Goal: Task Accomplishment & Management: Complete application form

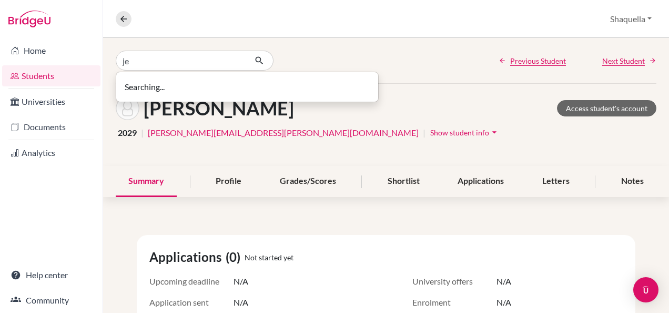
type input "j"
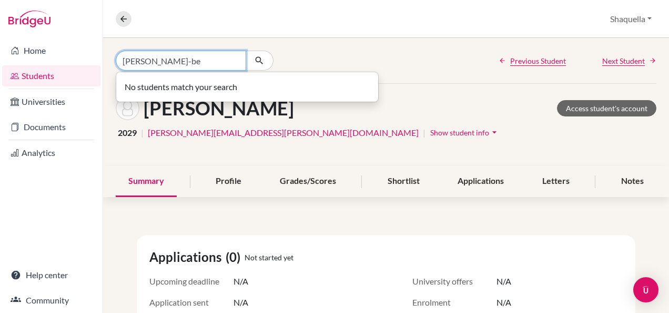
type input "[PERSON_NAME]-be"
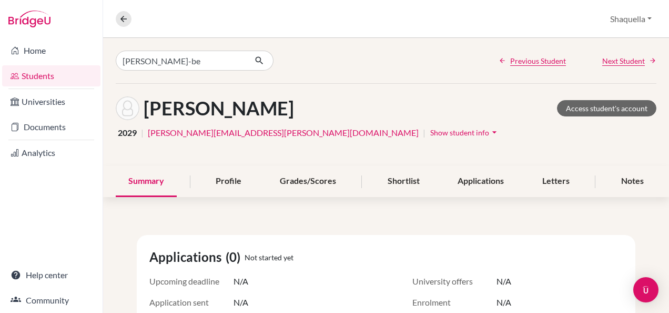
click at [379, 59] on div "[PERSON_NAME]-be Previous Student Next Student" at bounding box center [386, 60] width 566 height 45
click at [27, 54] on link "Home" at bounding box center [51, 50] width 98 height 21
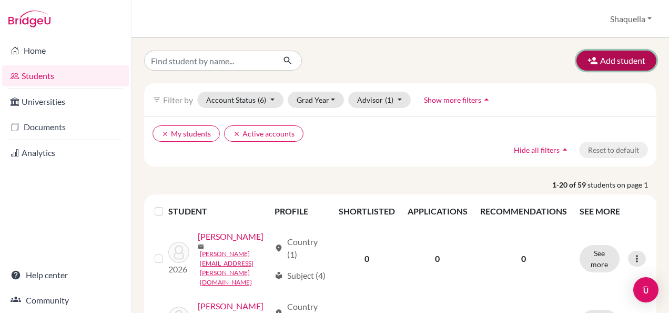
click at [604, 57] on button "Add student" at bounding box center [617, 61] width 80 height 20
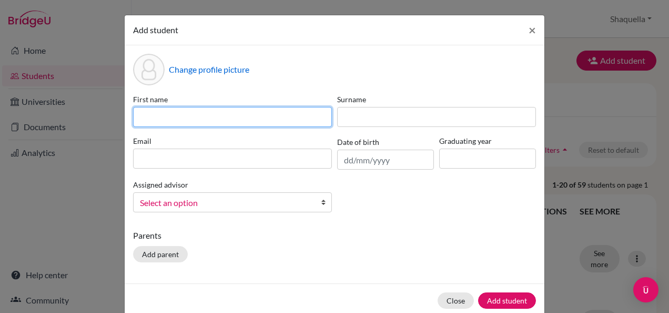
click at [244, 116] on input at bounding box center [232, 117] width 199 height 20
type input "Jeffrey"
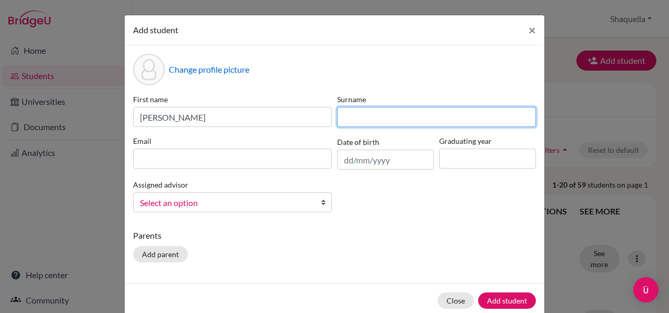
click at [362, 115] on input at bounding box center [436, 117] width 199 height 20
click at [360, 118] on input at bounding box center [436, 117] width 199 height 20
paste input "ANTWI-BEMPAH"
type input "ANTWI-BEMPAH"
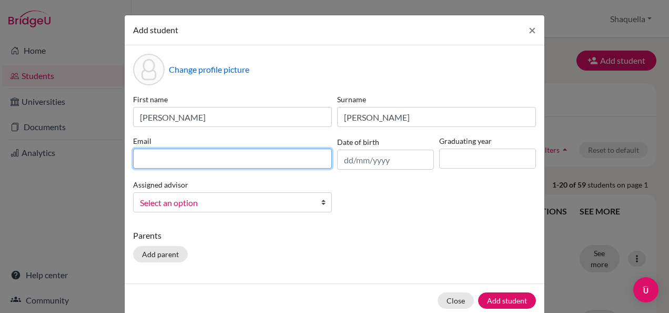
click at [248, 160] on input at bounding box center [232, 158] width 199 height 20
click at [151, 160] on input at bounding box center [232, 158] width 199 height 20
paste input "antwi-bempah.jeffrey@gis.edu.gh"
type input "antwi-bempah.jeffrey@gis.edu.gh"
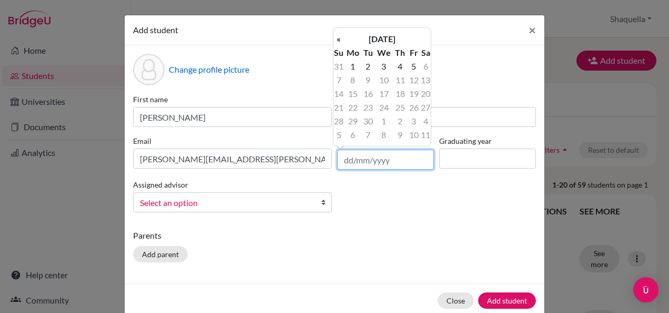
click at [345, 160] on input "text" at bounding box center [385, 159] width 97 height 20
type input "26/08/2011"
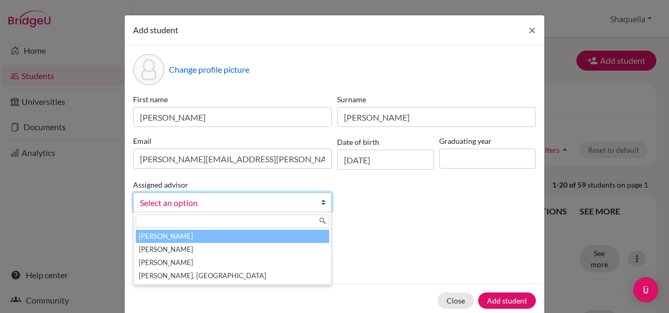
click at [321, 201] on b at bounding box center [326, 202] width 11 height 19
click at [170, 234] on li "Jones, Shaquella" at bounding box center [233, 235] width 194 height 13
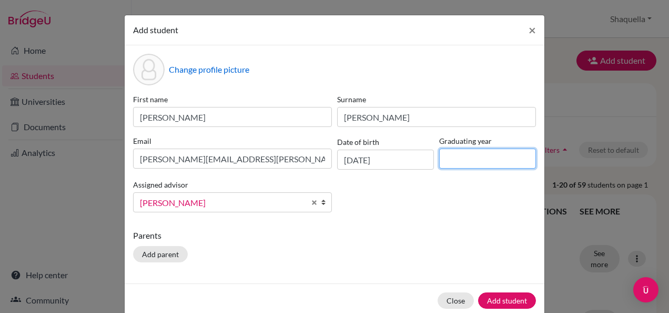
click at [456, 160] on input at bounding box center [487, 158] width 97 height 20
type input "2029"
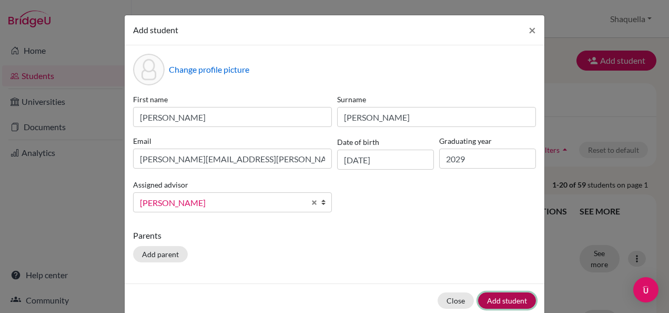
click at [506, 299] on button "Add student" at bounding box center [507, 300] width 58 height 16
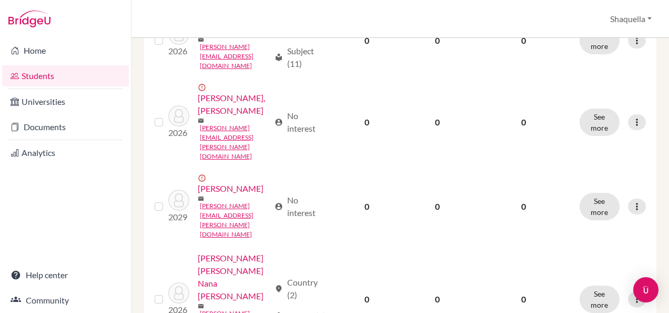
scroll to position [604, 0]
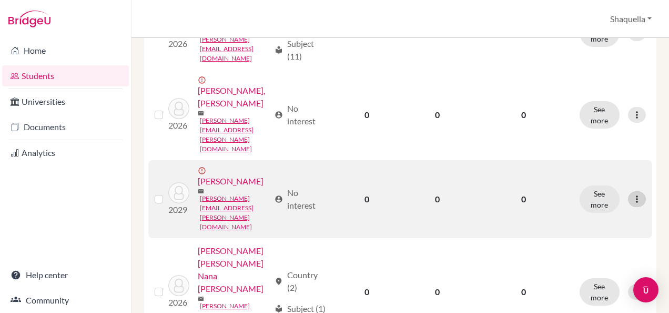
click at [632, 194] on icon at bounding box center [637, 199] width 11 height 11
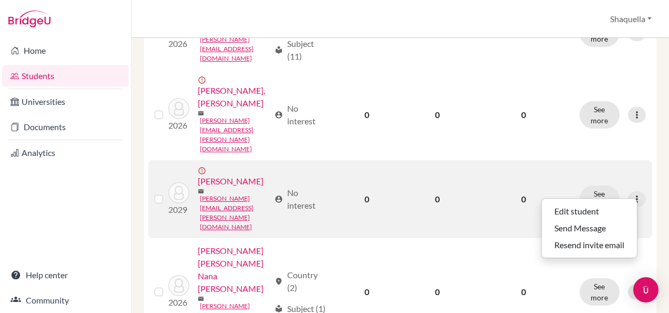
click at [230, 187] on link "ANTWI-BEMPAH, Jeffrey" at bounding box center [231, 181] width 66 height 13
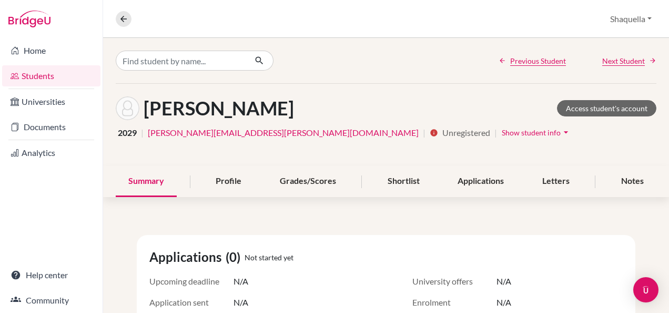
click at [502, 130] on span "Show student info" at bounding box center [531, 132] width 59 height 9
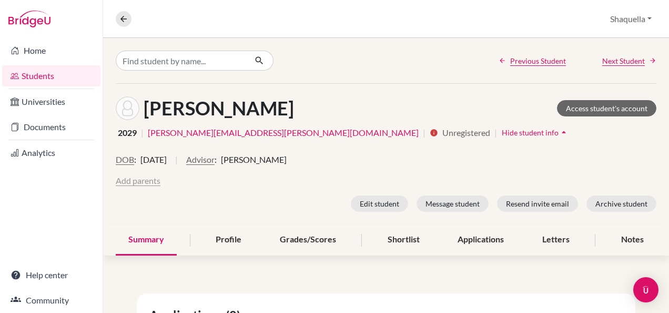
click at [129, 182] on button "Add parents" at bounding box center [138, 180] width 45 height 13
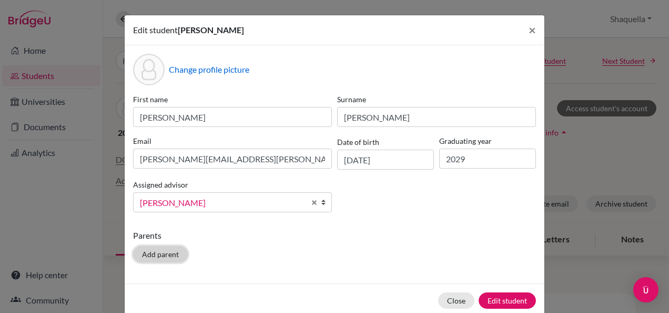
click at [166, 254] on button "Add parent" at bounding box center [160, 254] width 55 height 16
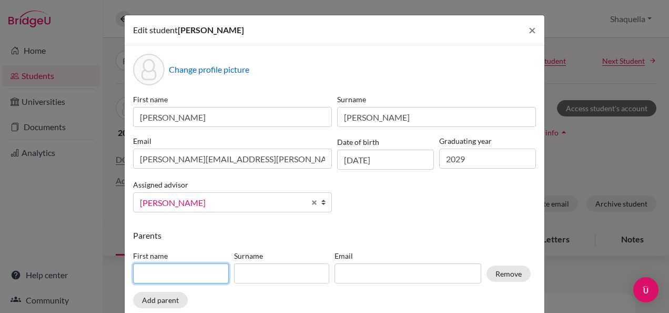
click at [166, 272] on input at bounding box center [181, 273] width 96 height 20
type input "Paula"
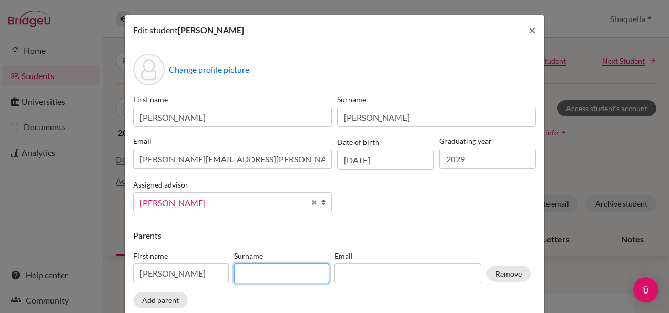
click at [264, 275] on input at bounding box center [282, 273] width 96 height 20
paste input "OWUSU-BOATENG"
type input "OWUSU-BOATENG"
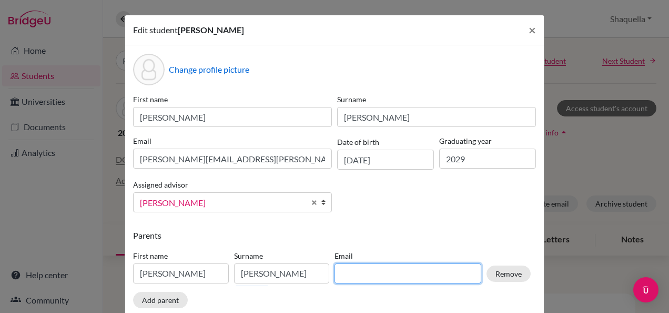
click at [371, 273] on input at bounding box center [408, 273] width 147 height 20
paste input "paulaowusuboateng@gmail.com"
type input "paulaowusuboateng@gmail.com"
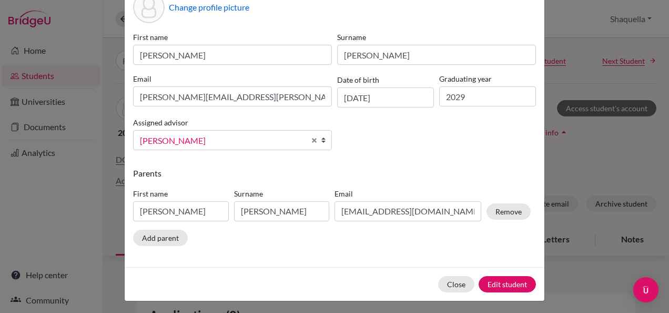
scroll to position [63, 0]
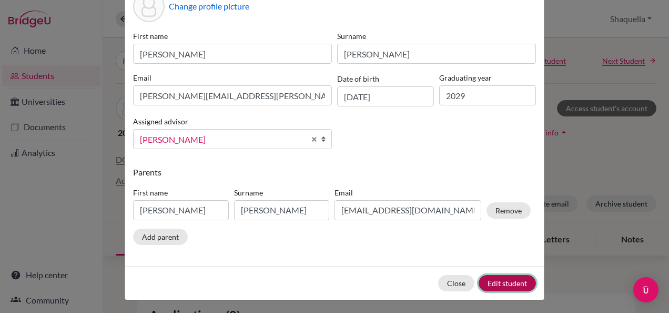
click at [504, 284] on button "Edit student" at bounding box center [507, 283] width 57 height 16
